Goal: Task Accomplishment & Management: Use online tool/utility

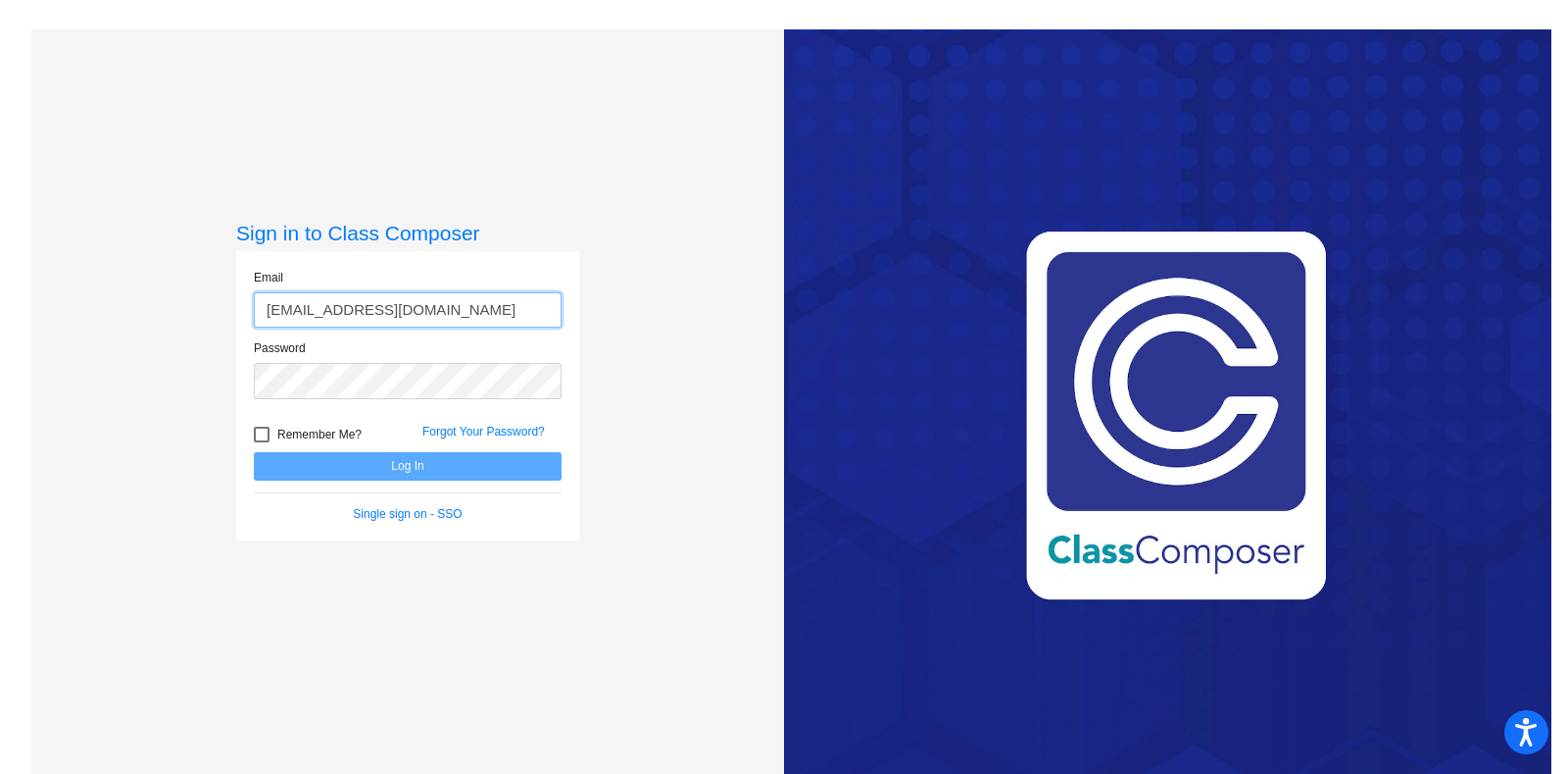
type input "[EMAIL_ADDRESS][DOMAIN_NAME]"
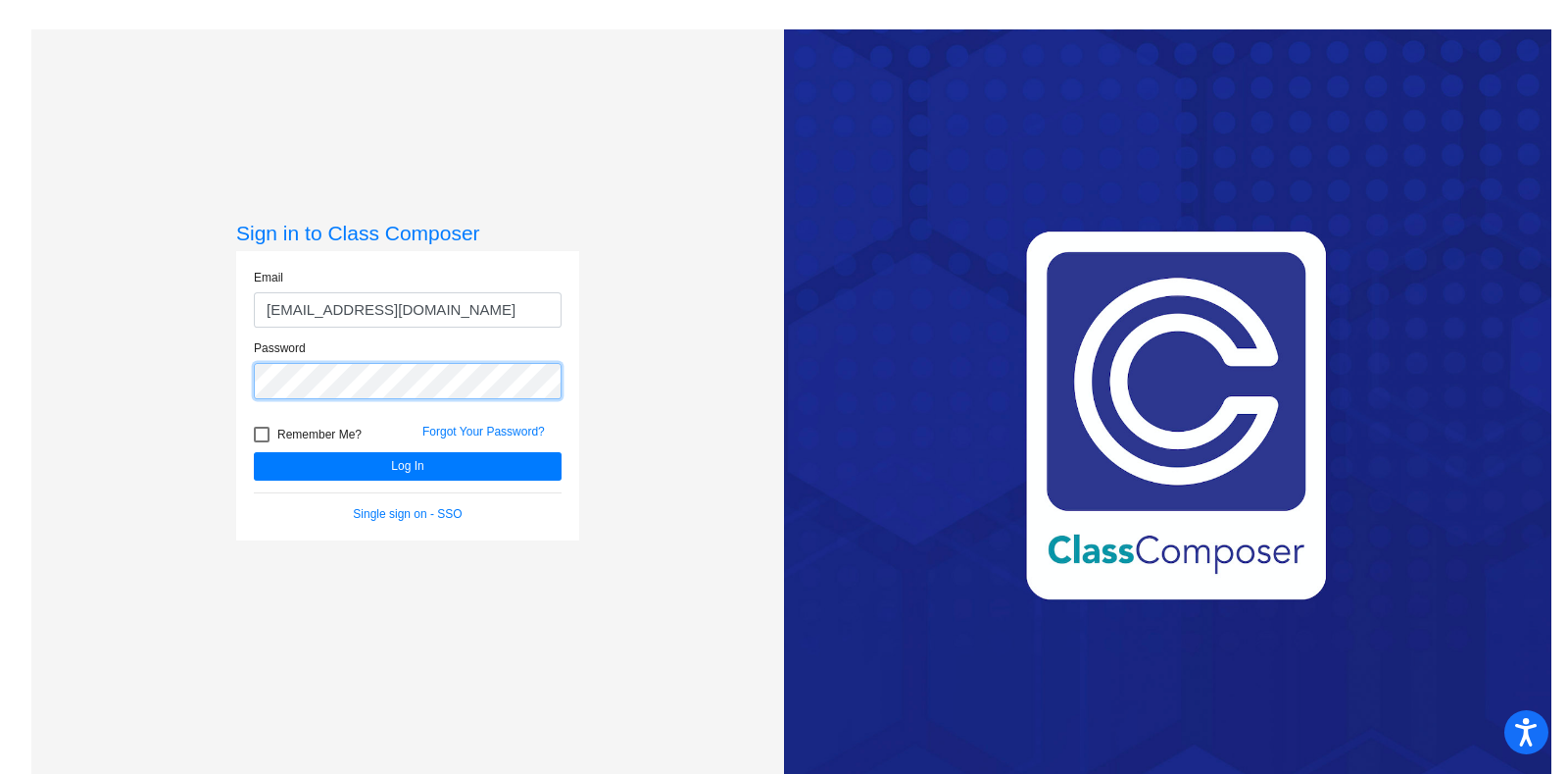
click at [254, 452] on button "Log In" at bounding box center [408, 466] width 308 height 29
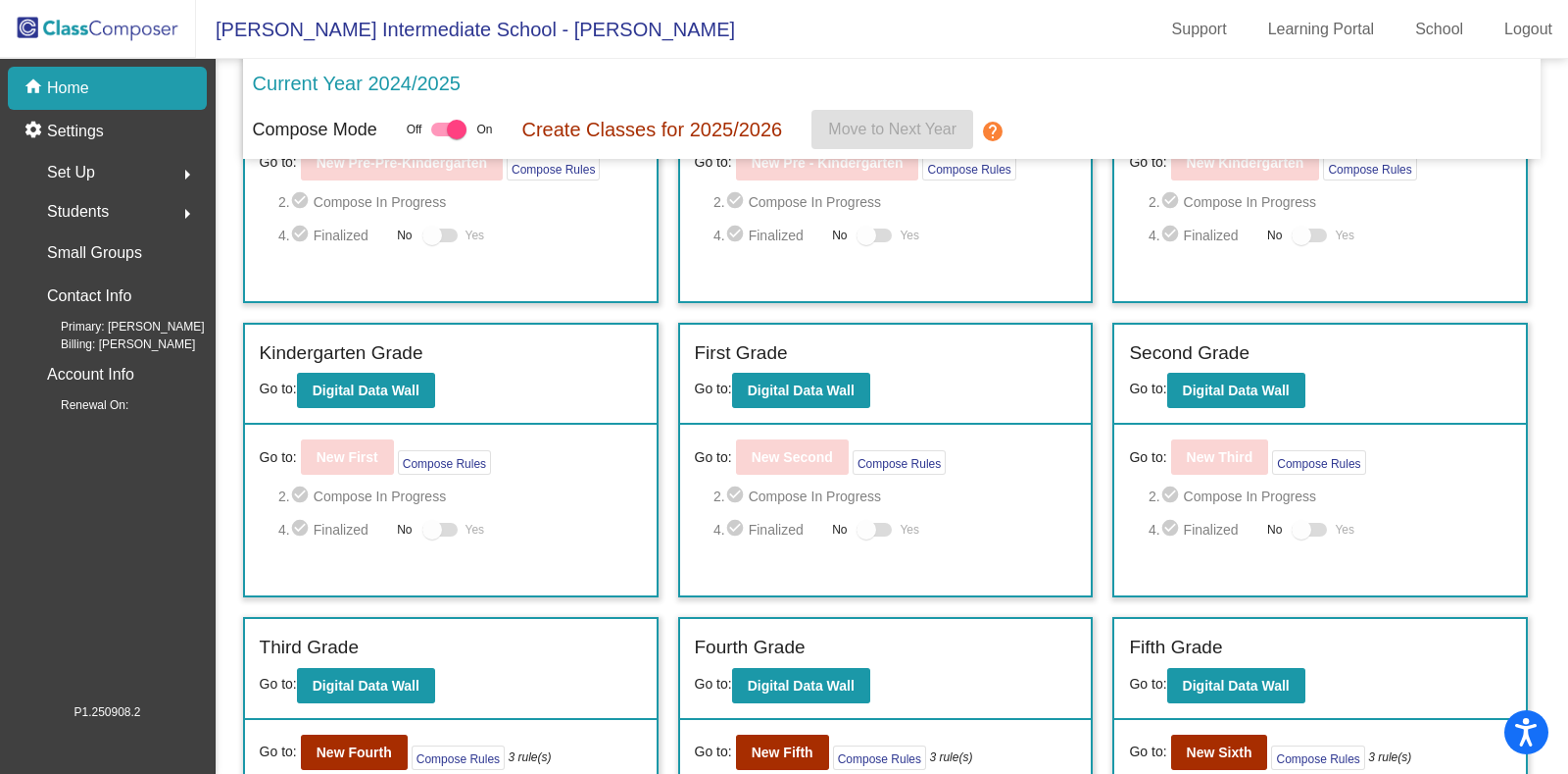
scroll to position [379, 0]
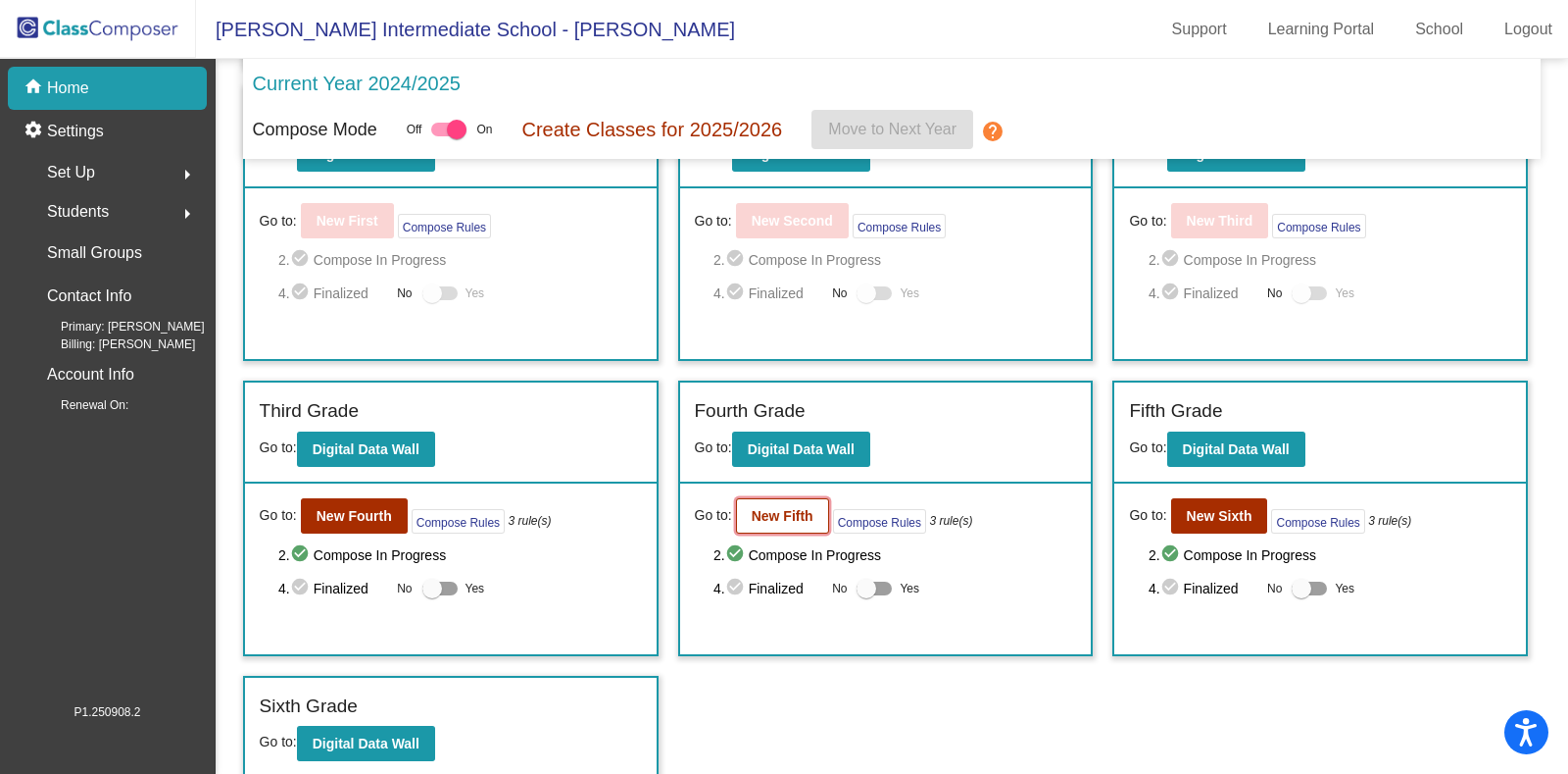
click at [774, 519] on button "New Fifth" at bounding box center [783, 516] width 93 height 36
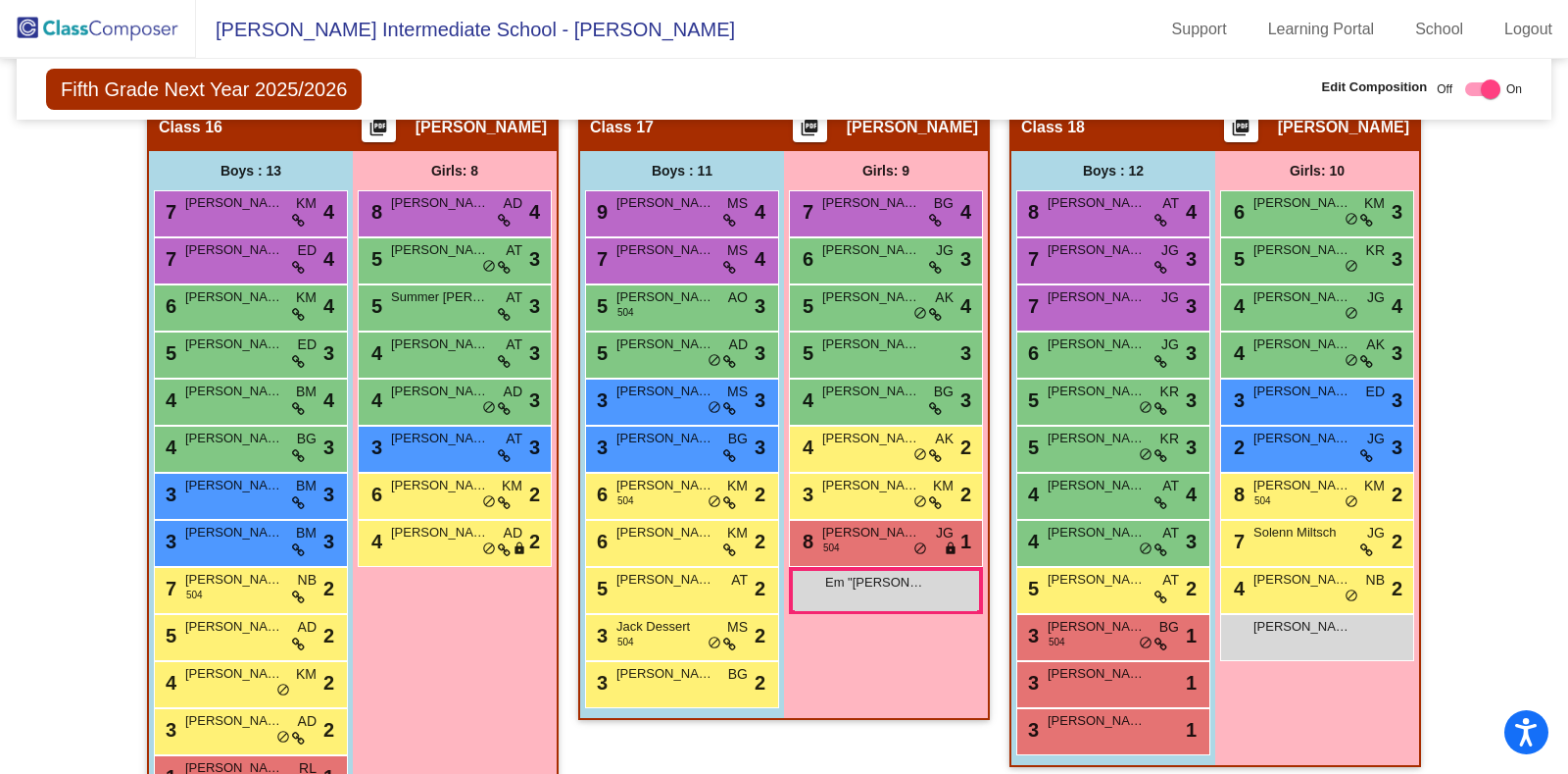
scroll to position [4079, 0]
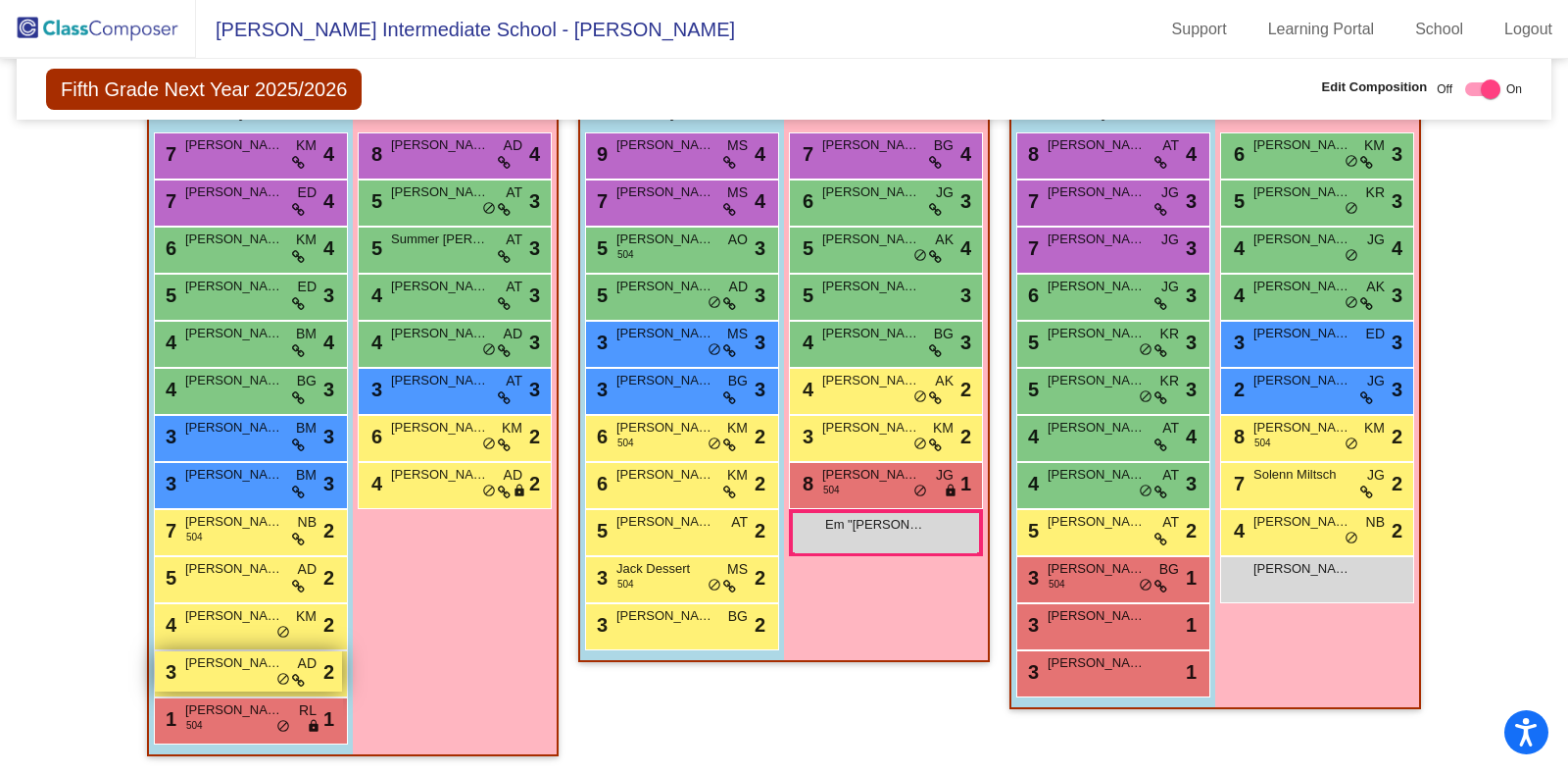
click at [228, 653] on span "[PERSON_NAME]'[PERSON_NAME]" at bounding box center [234, 662] width 98 height 20
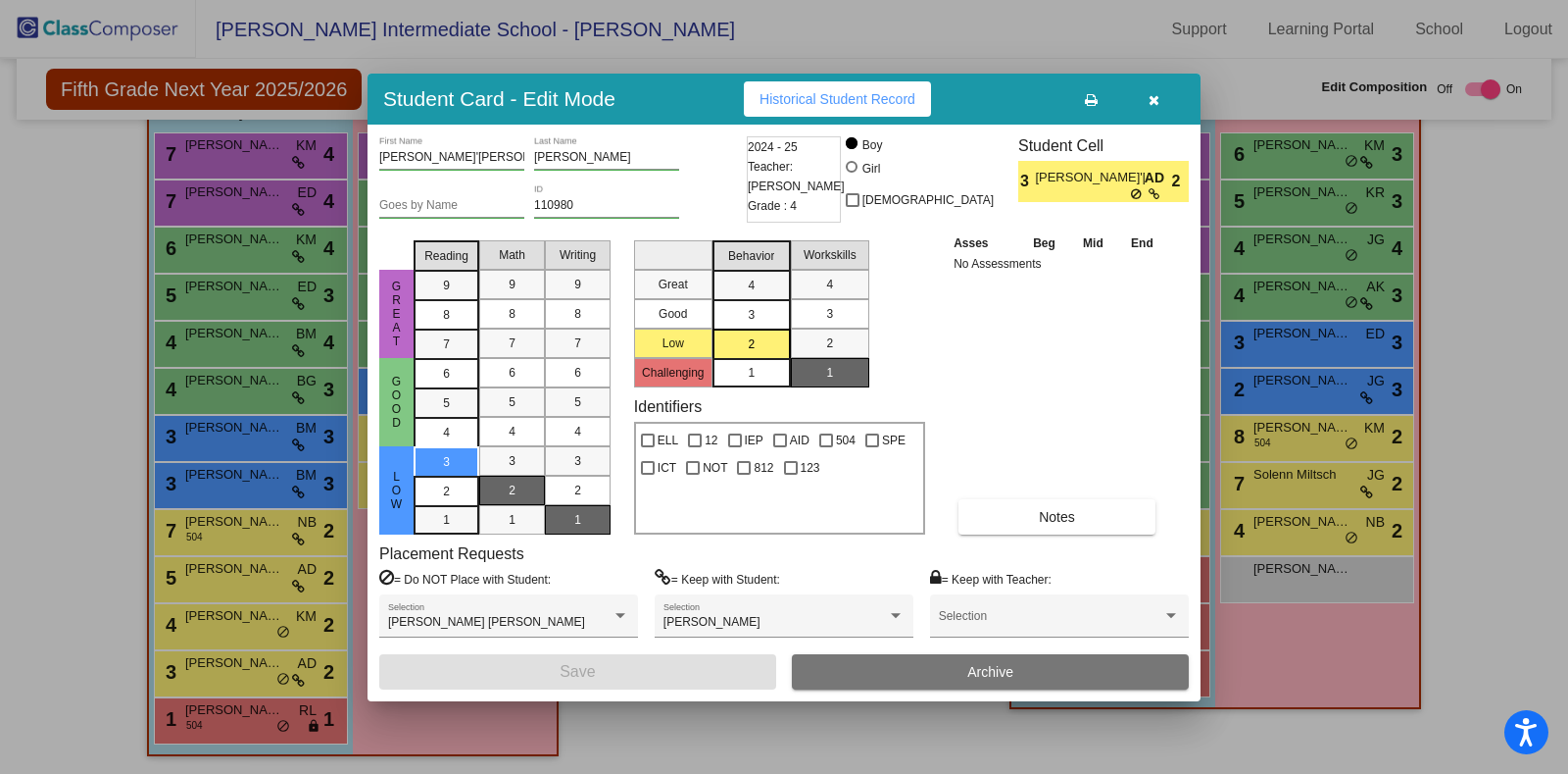
click at [1161, 102] on button "button" at bounding box center [1154, 99] width 63 height 36
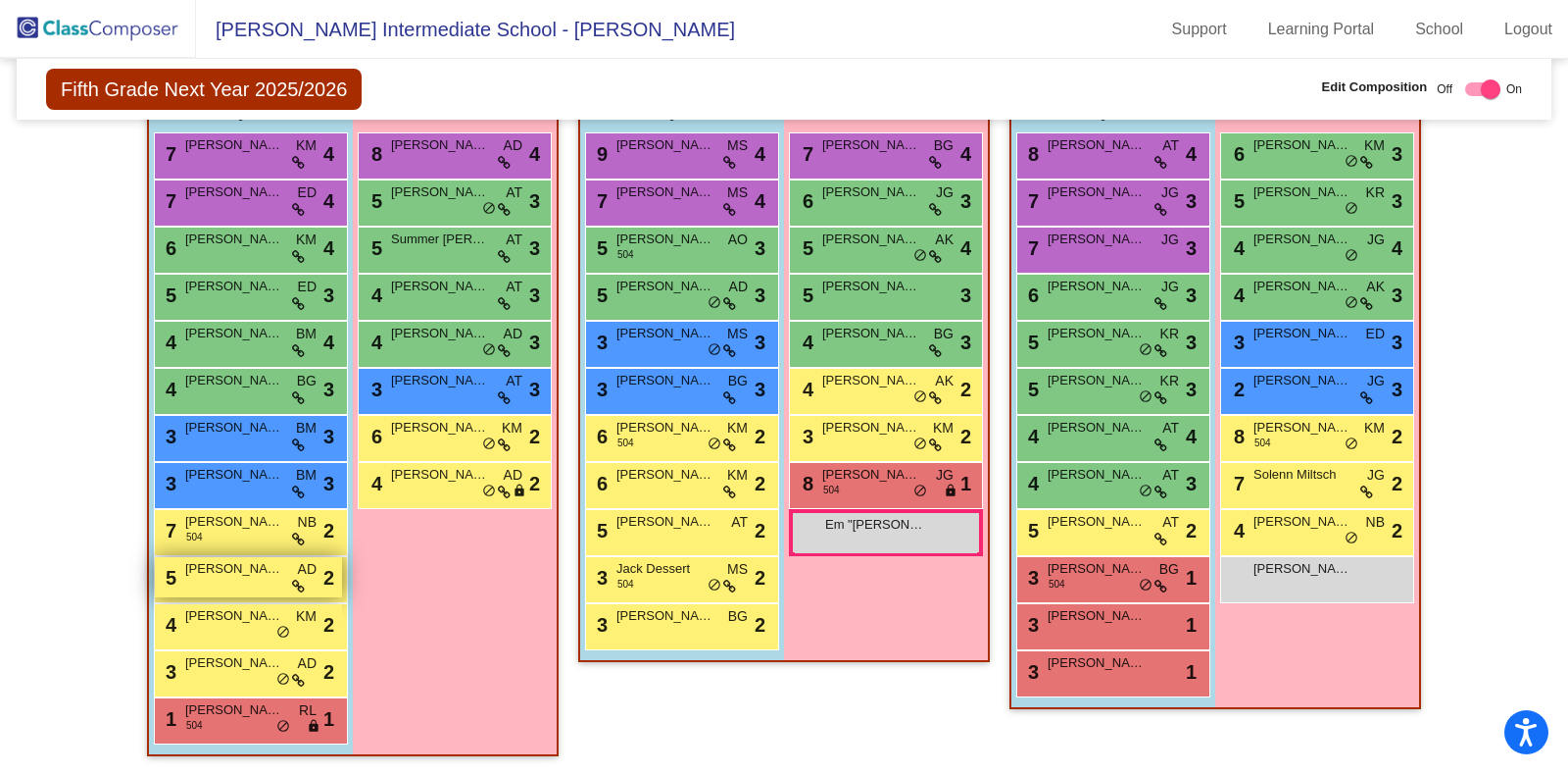
click at [224, 575] on div "5 [PERSON_NAME] AD lock do_not_disturb_alt 2" at bounding box center [249, 577] width 187 height 40
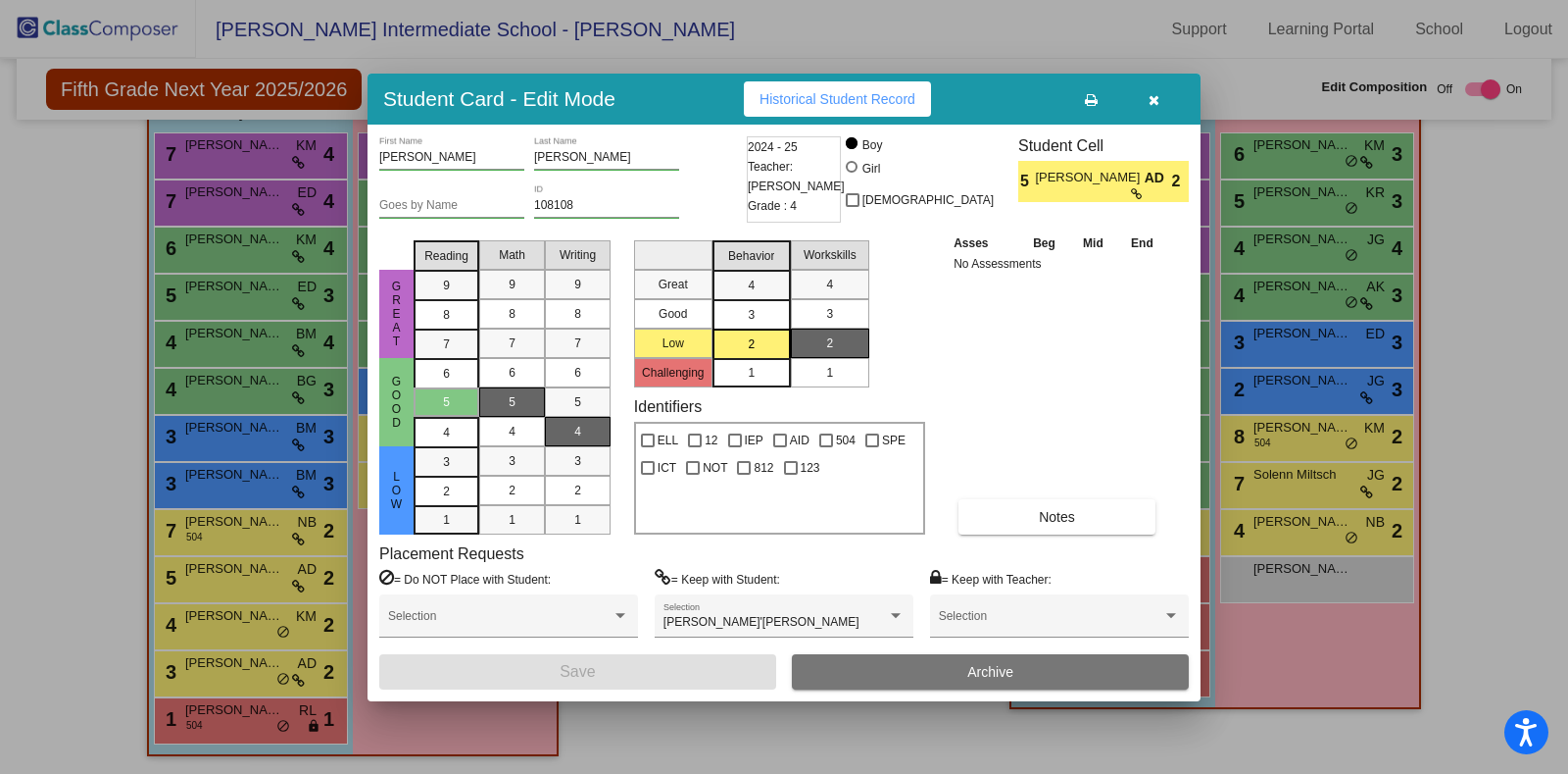
click at [1157, 93] on icon "button" at bounding box center [1154, 100] width 11 height 14
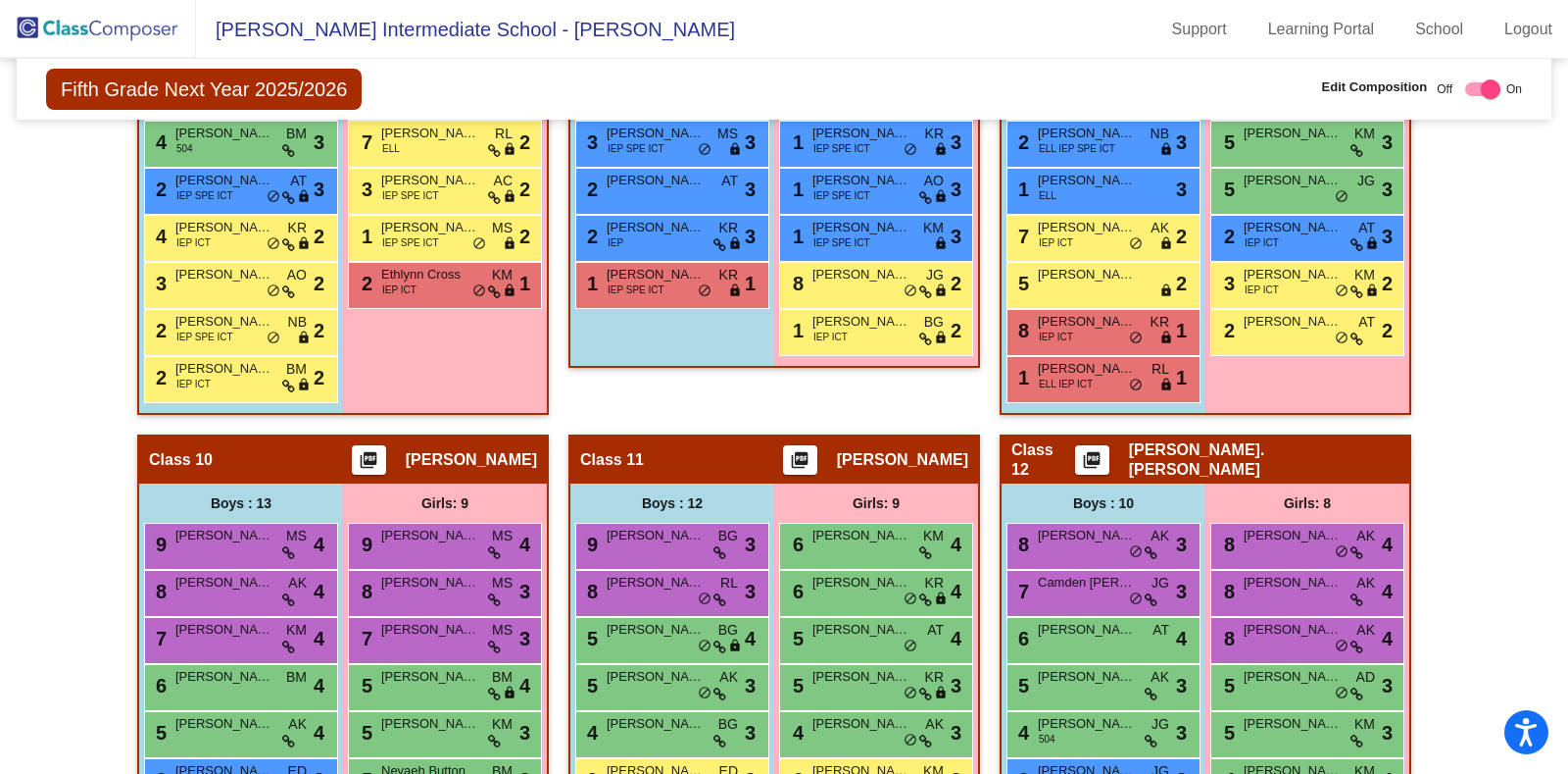
scroll to position [2575, 0]
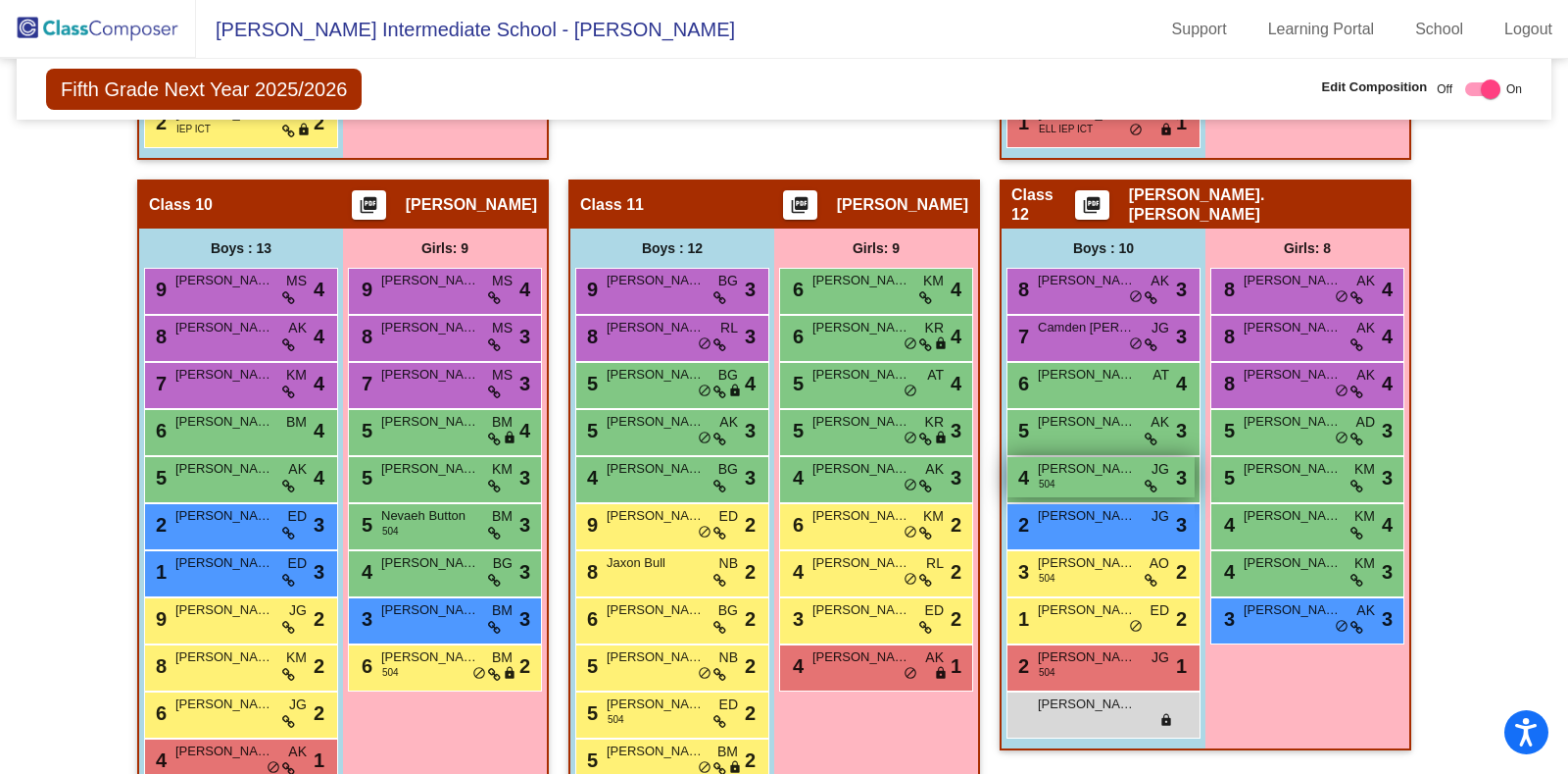
click at [1069, 470] on div "4 [PERSON_NAME] 504 JG lock do_not_disturb_alt 3" at bounding box center [1101, 477] width 187 height 40
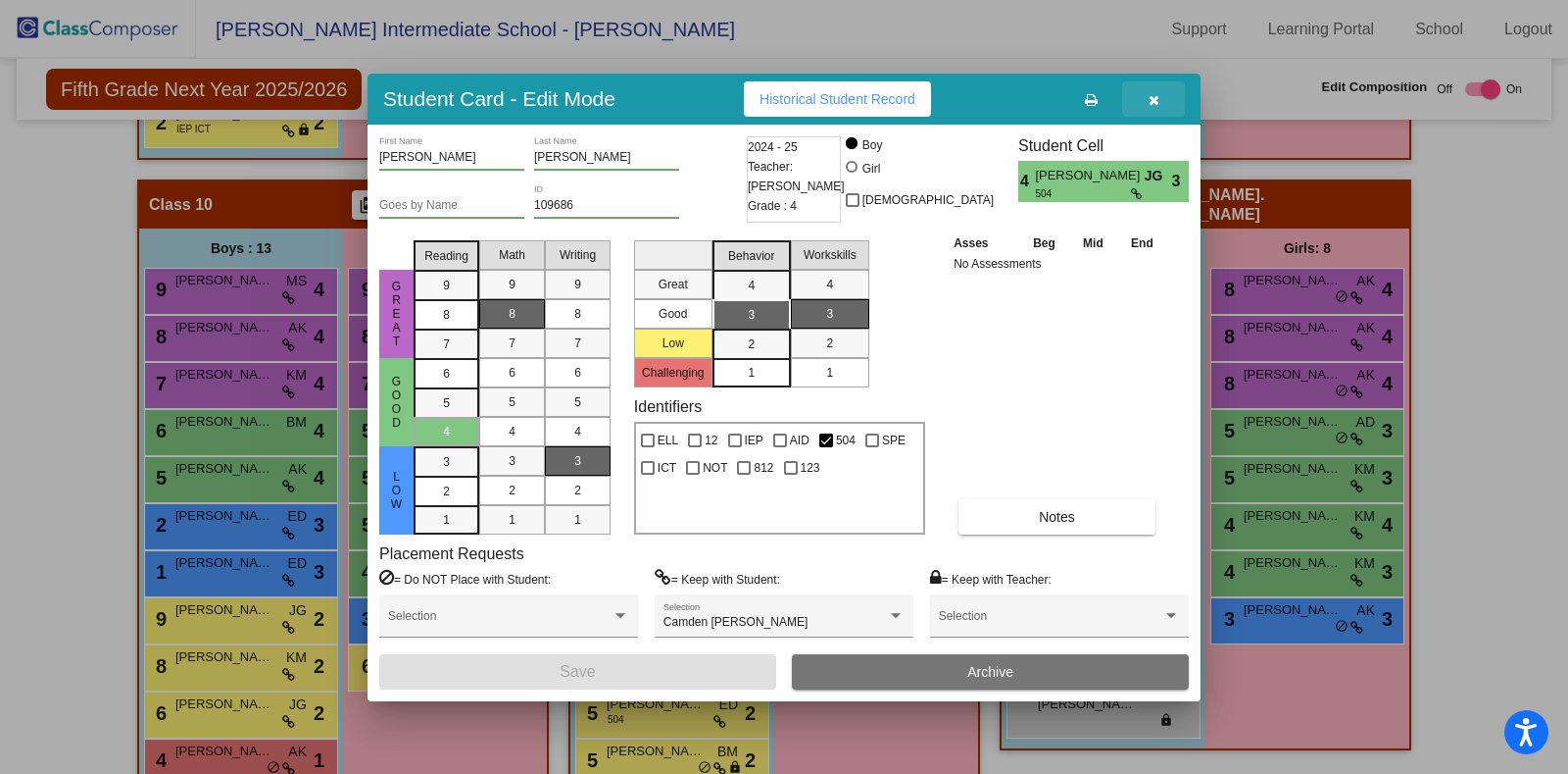
click at [1157, 103] on icon "button" at bounding box center [1154, 100] width 11 height 14
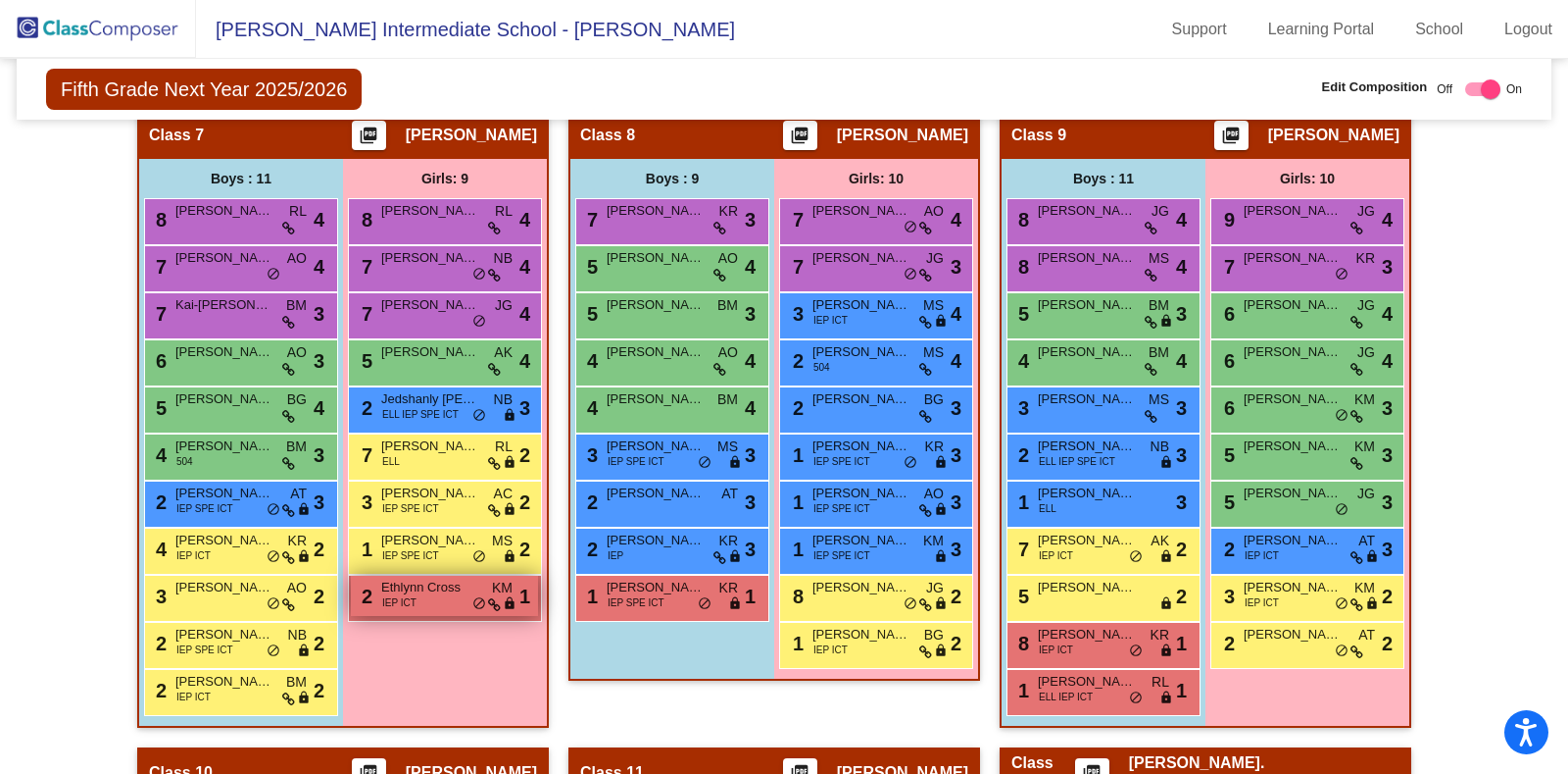
scroll to position [2011, 0]
